Goal: Find specific page/section: Find specific page/section

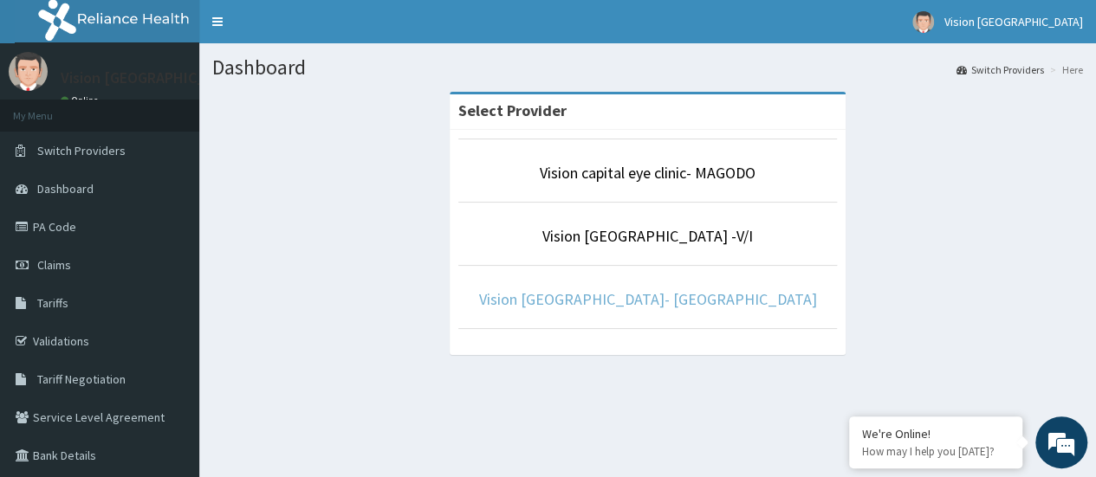
click at [703, 304] on link "Vision [GEOGRAPHIC_DATA]- [GEOGRAPHIC_DATA]" at bounding box center [648, 299] width 338 height 20
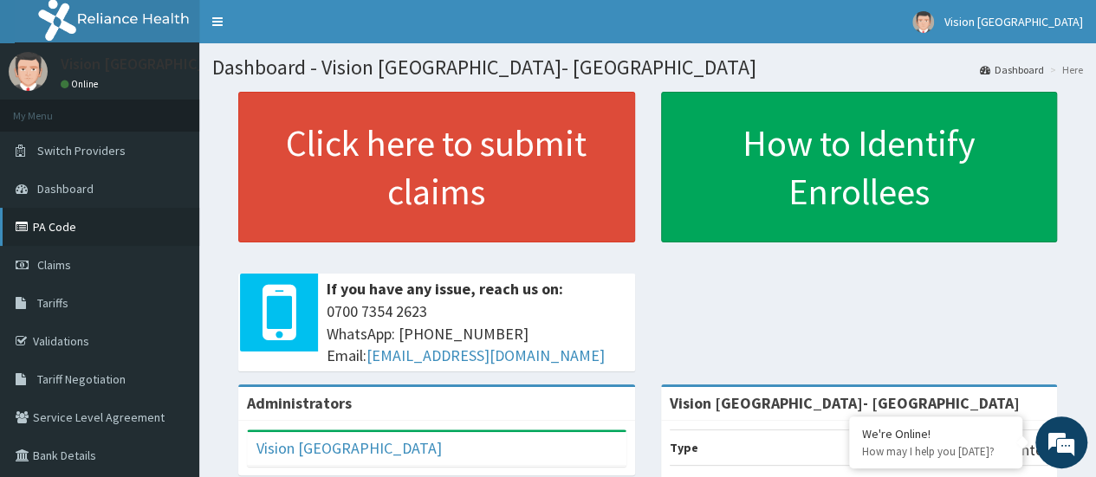
click at [79, 239] on link "PA Code" at bounding box center [99, 227] width 199 height 38
